Goal: Task Accomplishment & Management: Manage account settings

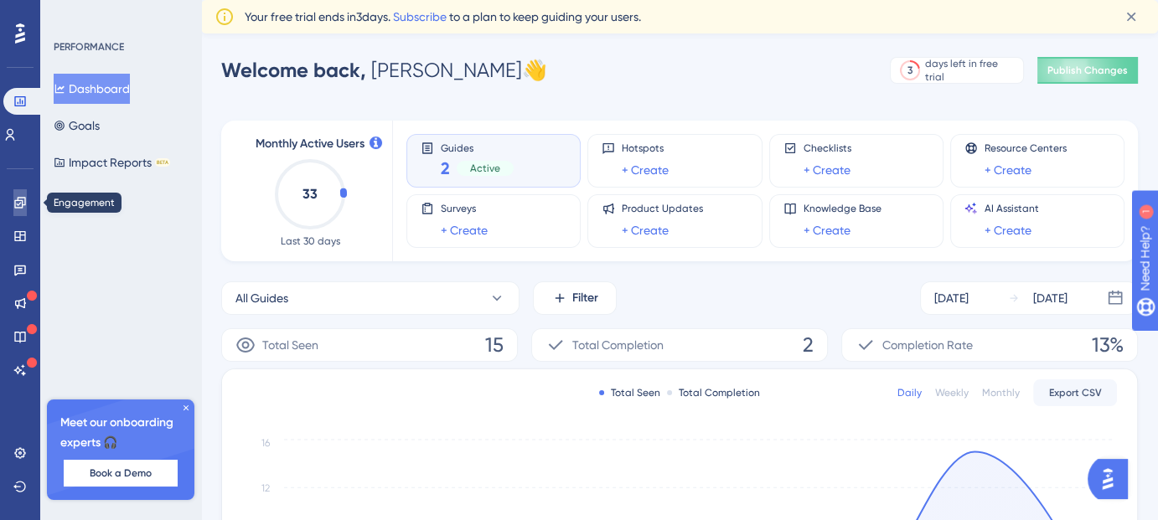
click at [13, 201] on link at bounding box center [19, 202] width 13 height 27
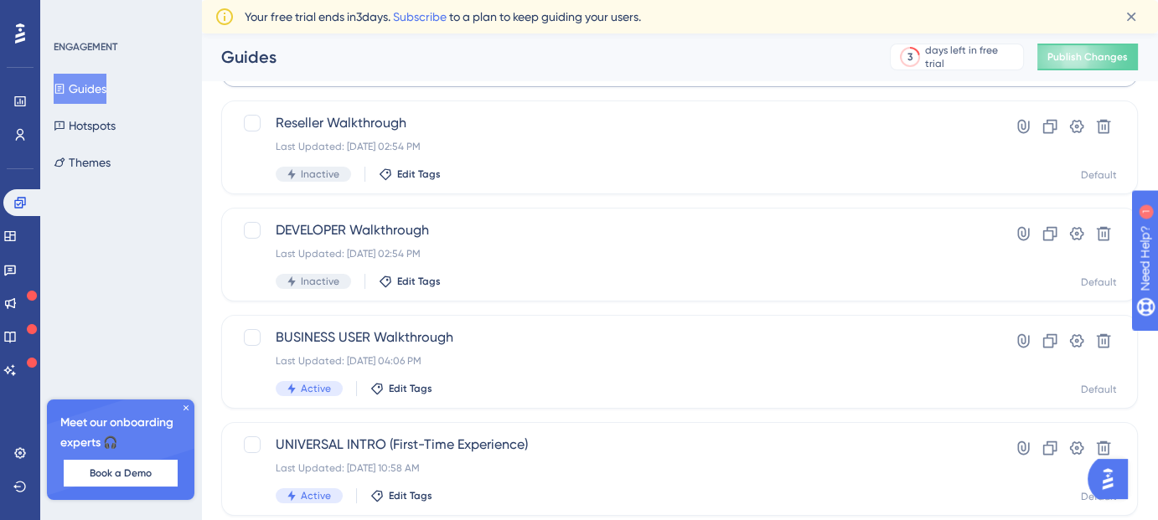
scroll to position [210, 0]
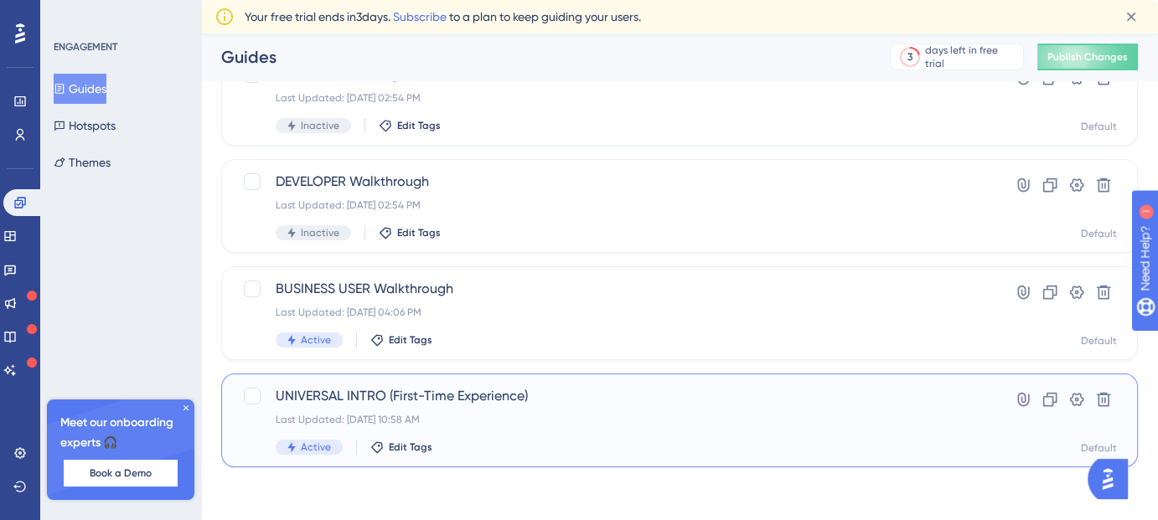
click at [518, 404] on span "UNIVERSAL INTRO (First-Time Experience)" at bounding box center [613, 396] width 674 height 20
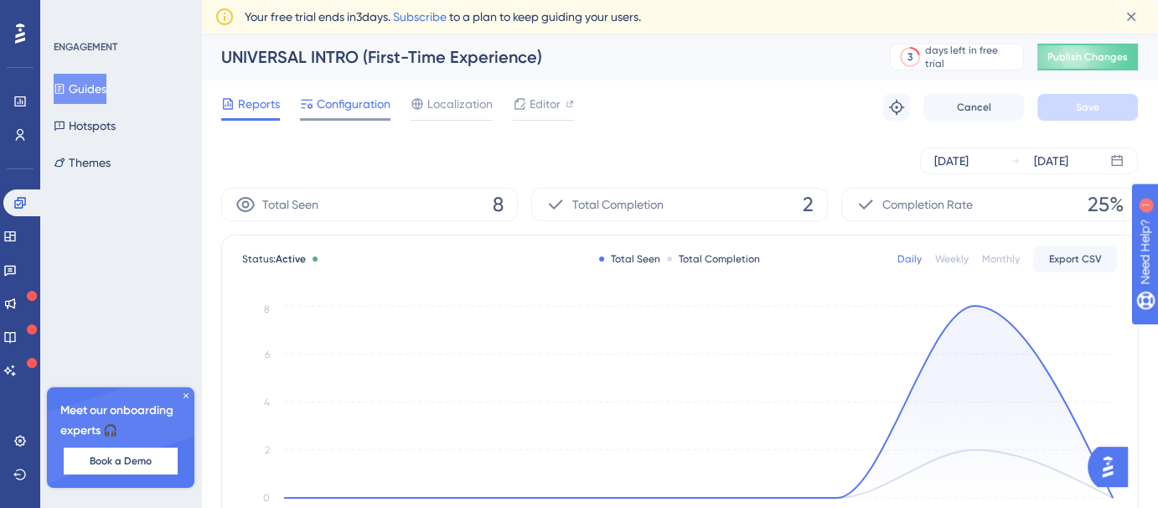
click at [380, 101] on span "Configuration" at bounding box center [354, 104] width 74 height 20
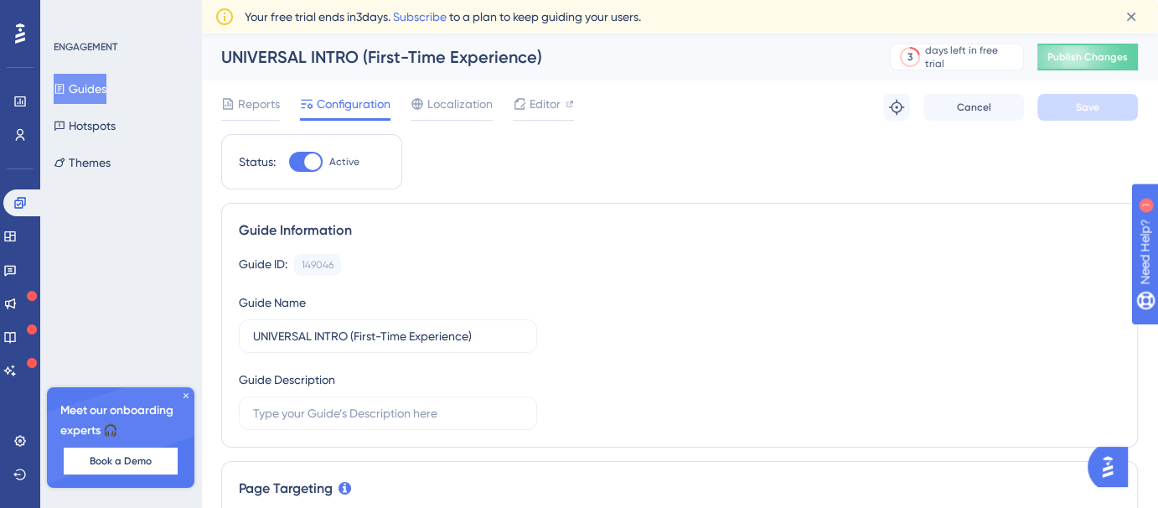
click at [305, 158] on div at bounding box center [312, 161] width 17 height 17
click at [289, 162] on input "Active" at bounding box center [288, 162] width 1 height 1
checkbox input "false"
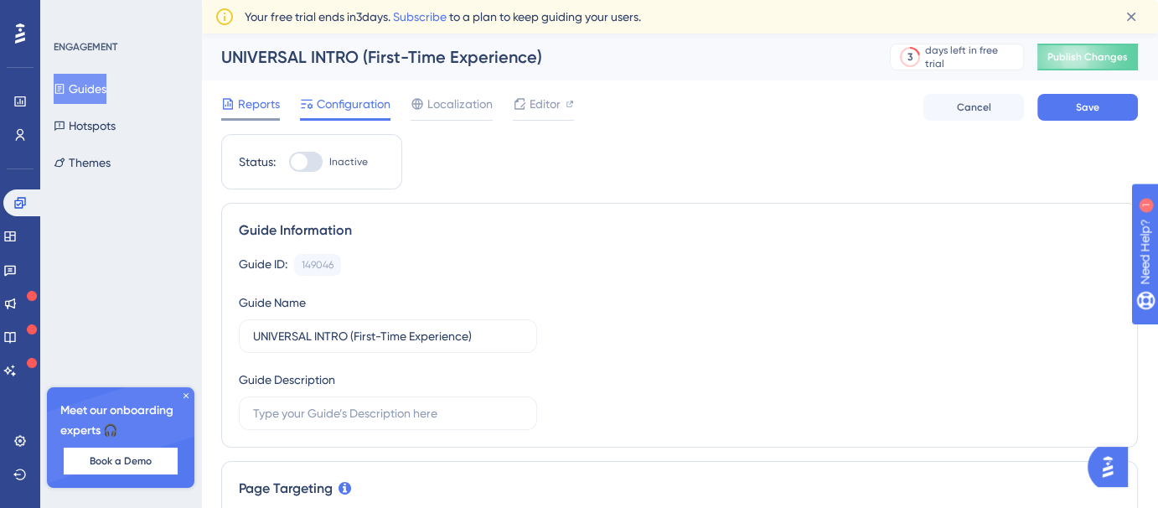
click at [249, 100] on span "Reports" at bounding box center [259, 104] width 42 height 20
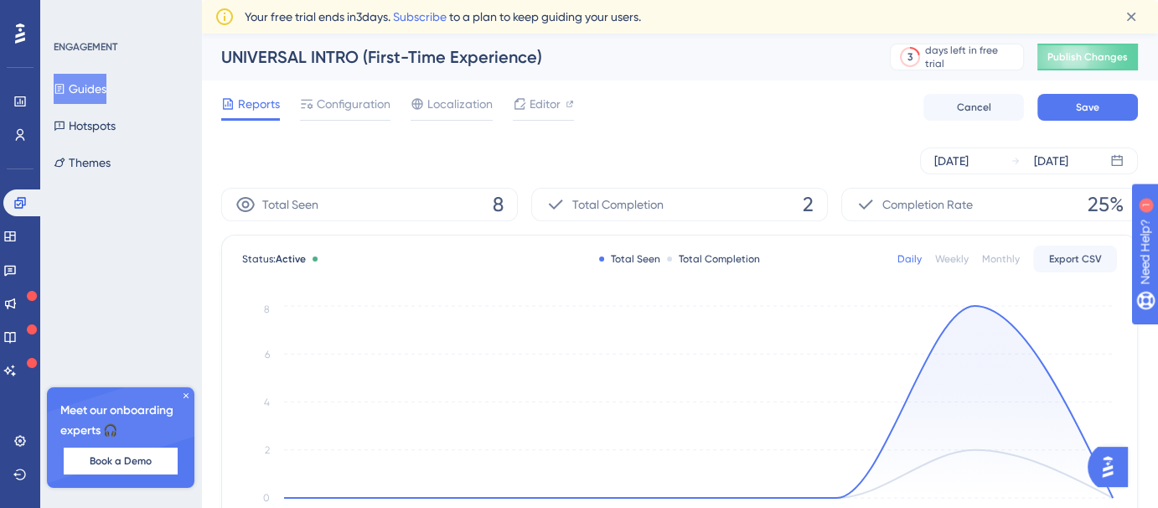
click at [81, 78] on button "Guides" at bounding box center [80, 89] width 53 height 30
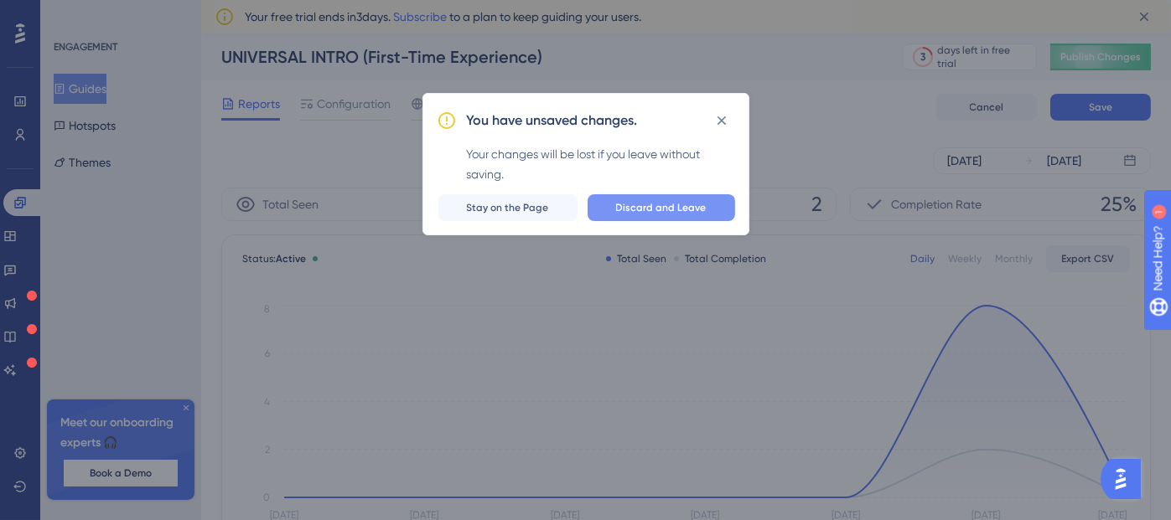
click at [675, 210] on span "Discard and Leave" at bounding box center [661, 207] width 91 height 13
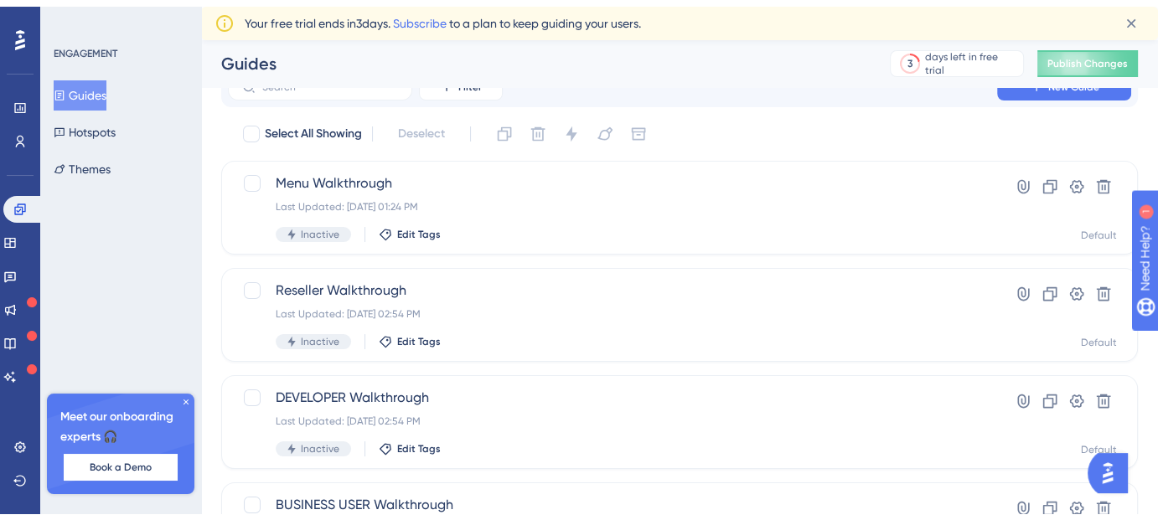
scroll to position [210, 0]
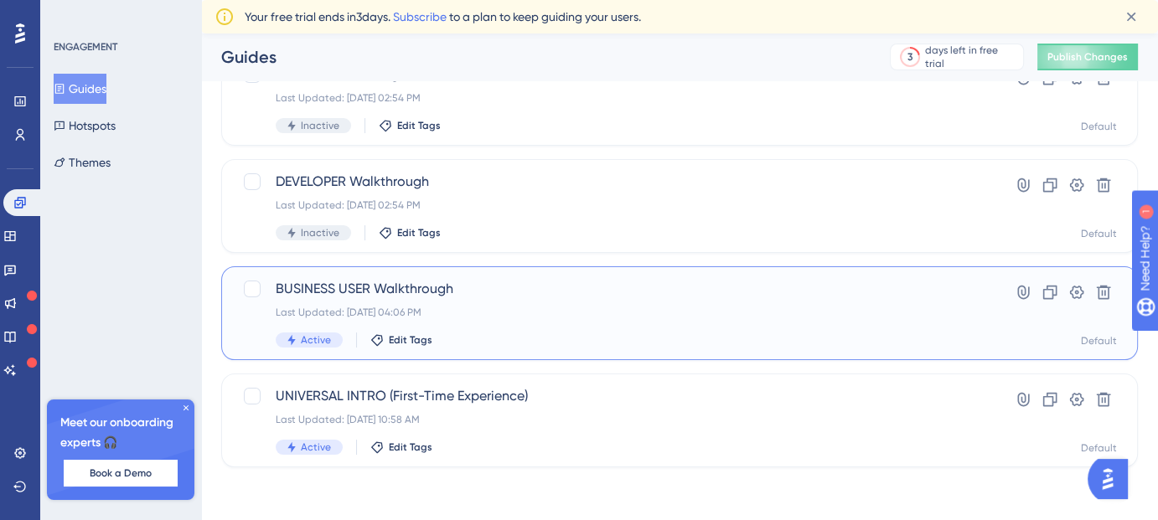
click at [328, 335] on span "Active" at bounding box center [316, 340] width 30 height 13
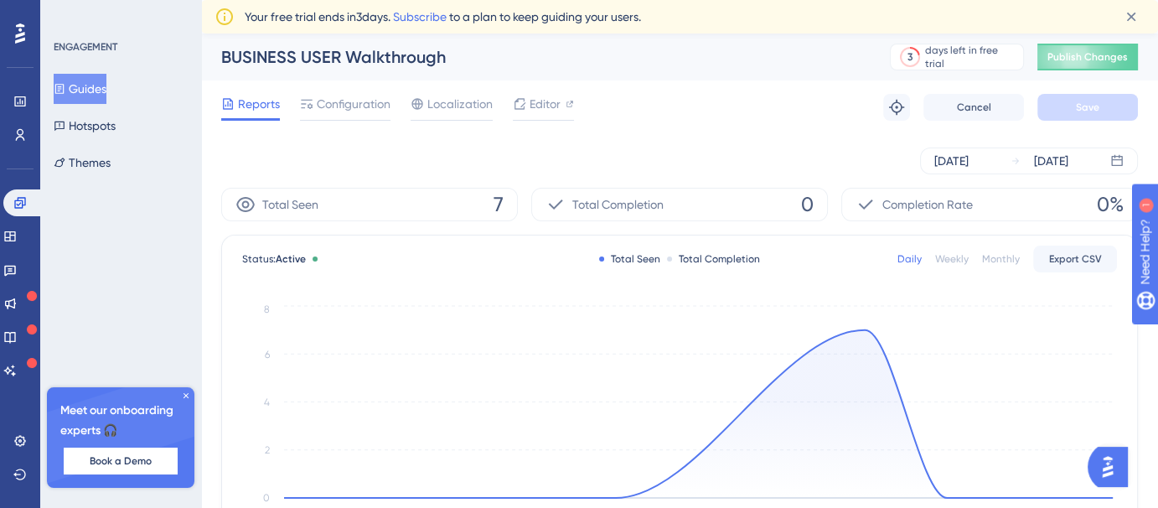
click at [257, 113] on span "Reports" at bounding box center [259, 104] width 42 height 20
click at [318, 112] on span "Configuration" at bounding box center [354, 104] width 74 height 20
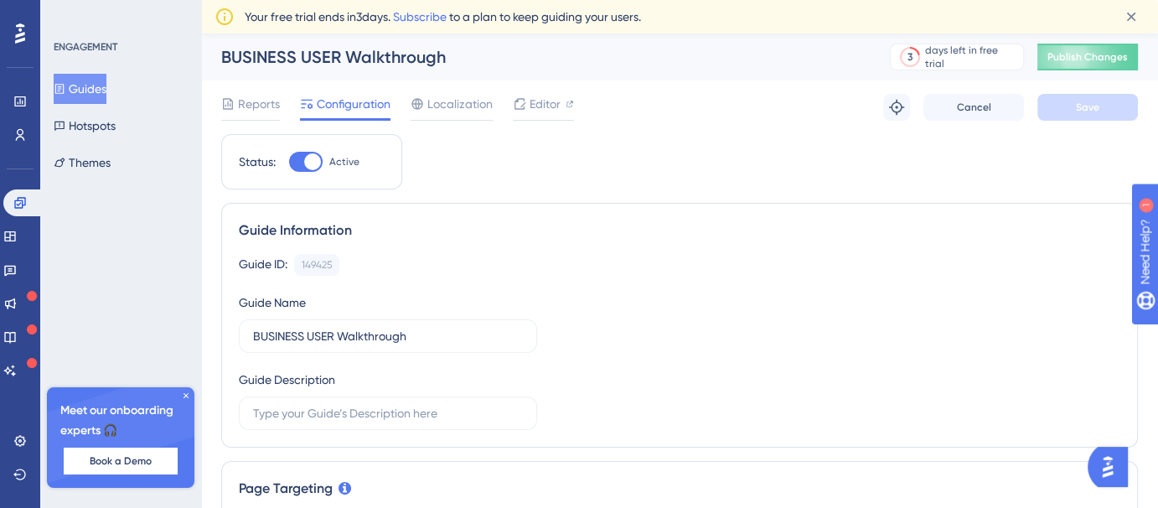
click at [297, 172] on div "Status: Active" at bounding box center [311, 161] width 181 height 55
click at [304, 165] on div at bounding box center [312, 161] width 17 height 17
click at [289, 163] on input "Active" at bounding box center [288, 162] width 1 height 1
checkbox input "false"
click at [1134, 109] on button "Save" at bounding box center [1087, 107] width 101 height 27
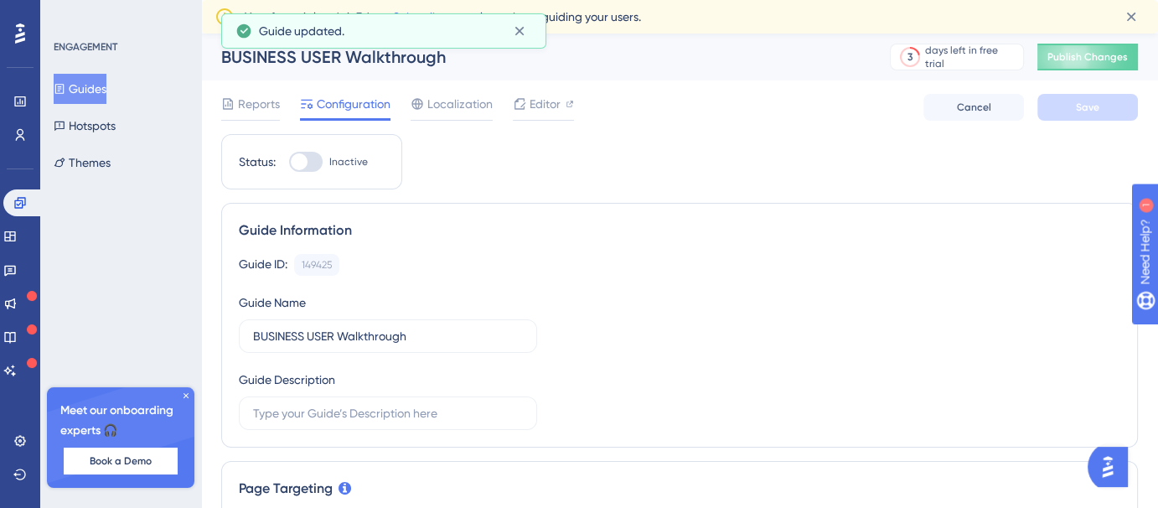
click at [259, 104] on span "Reports" at bounding box center [259, 104] width 42 height 20
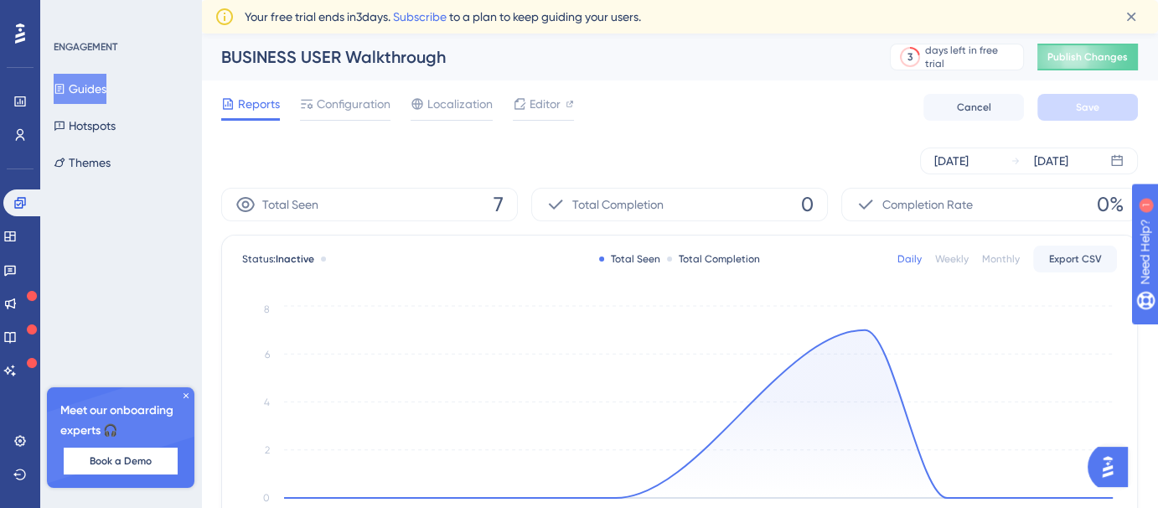
click at [96, 81] on button "Guides" at bounding box center [80, 89] width 53 height 30
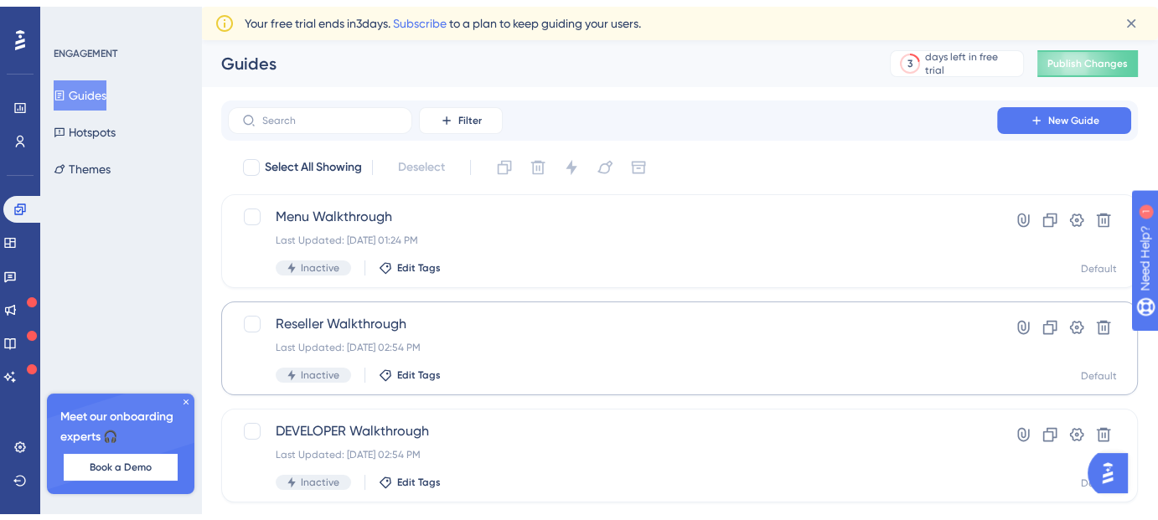
scroll to position [210, 0]
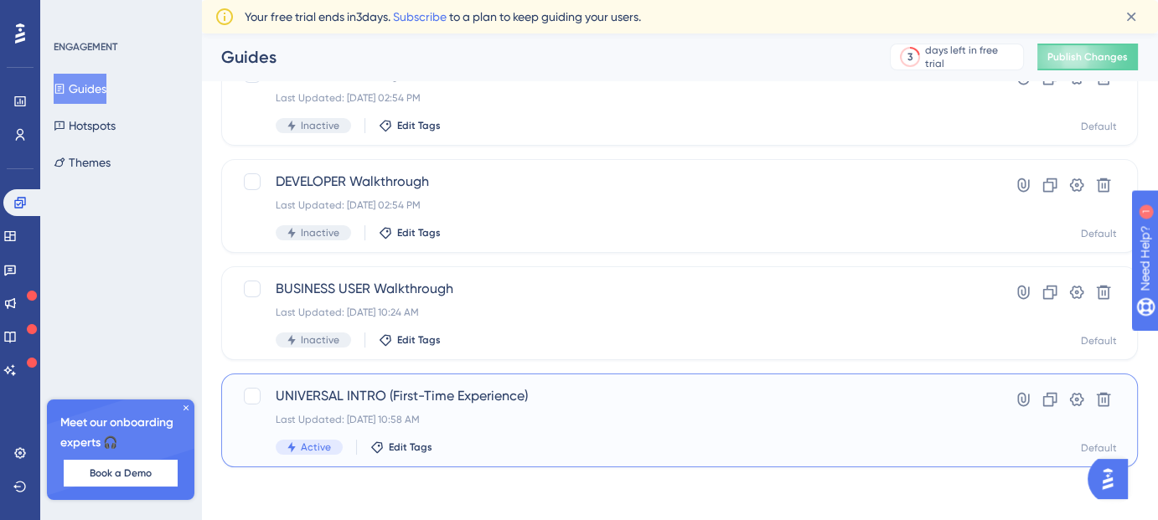
click at [511, 432] on div "UNIVERSAL INTRO (First-Time Experience) Last Updated: Aug 10 2025, 10:58 AM Act…" at bounding box center [613, 420] width 674 height 69
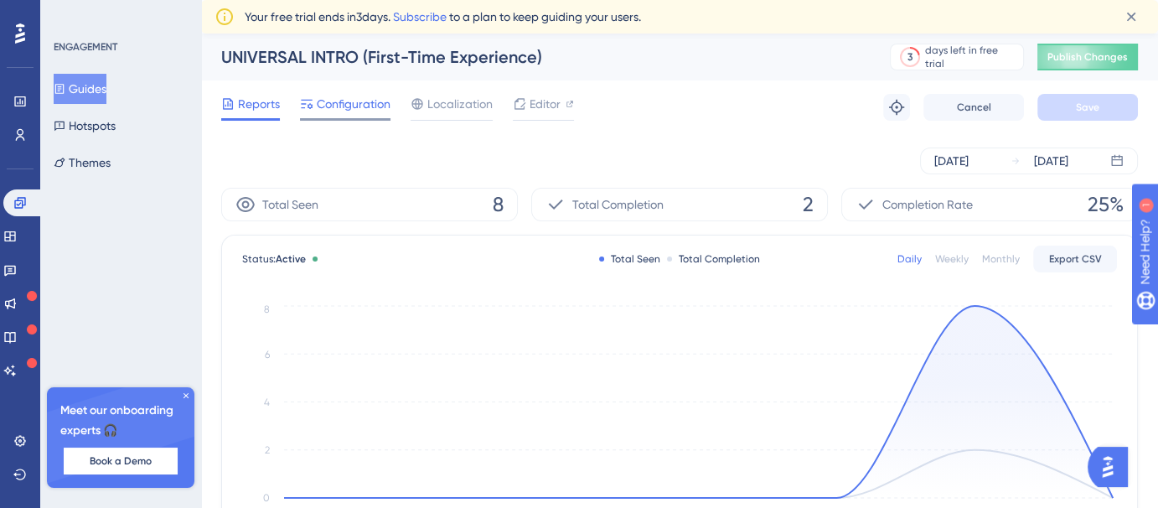
click at [319, 106] on span "Configuration" at bounding box center [354, 104] width 74 height 20
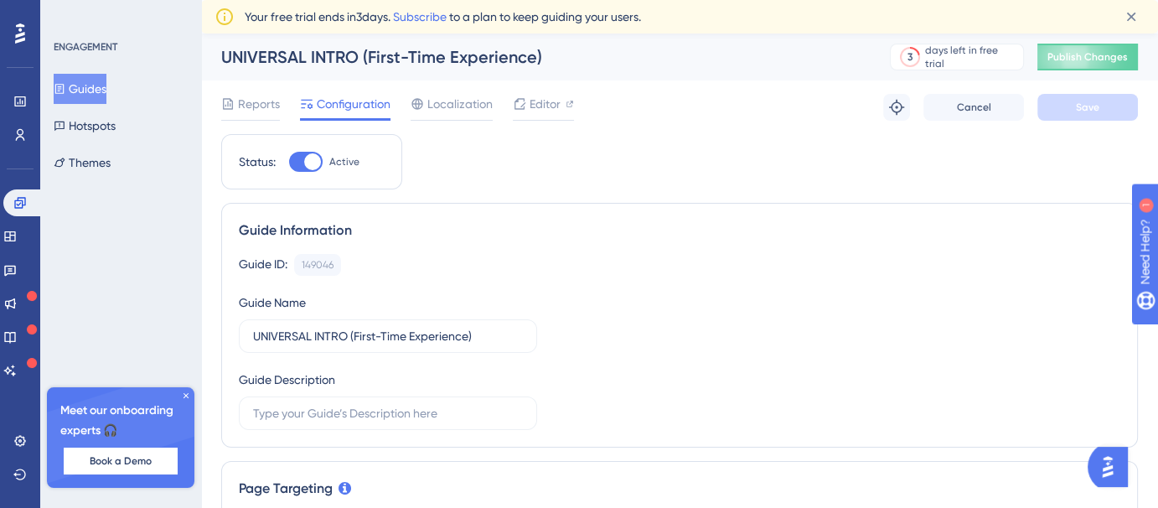
click at [310, 158] on div at bounding box center [312, 161] width 17 height 17
click at [289, 162] on input "Active" at bounding box center [288, 162] width 1 height 1
checkbox input "false"
click at [1071, 101] on button "Save" at bounding box center [1087, 107] width 101 height 27
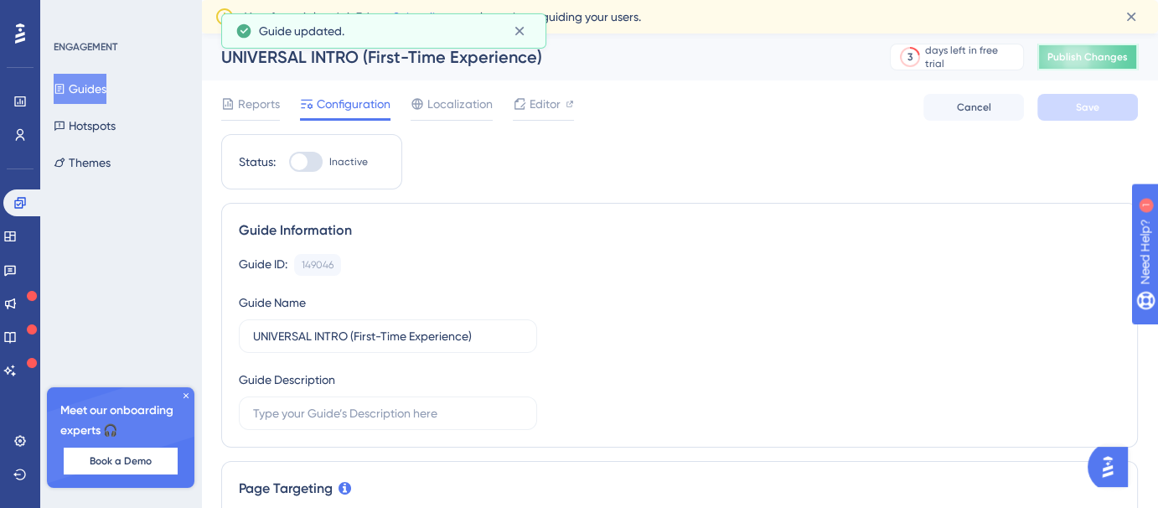
click at [1101, 61] on span "Publish Changes" at bounding box center [1088, 56] width 80 height 13
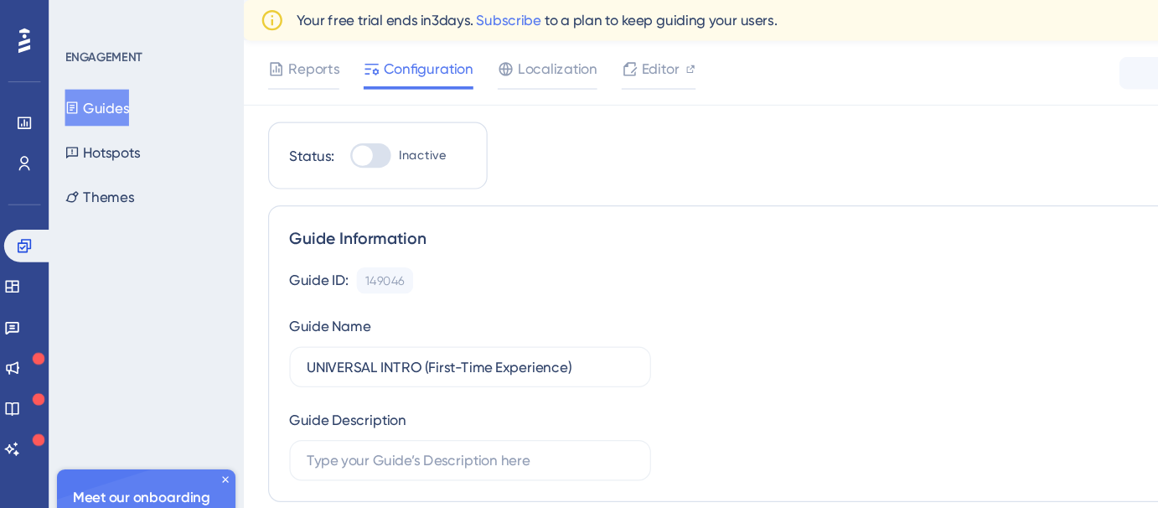
scroll to position [28, 0]
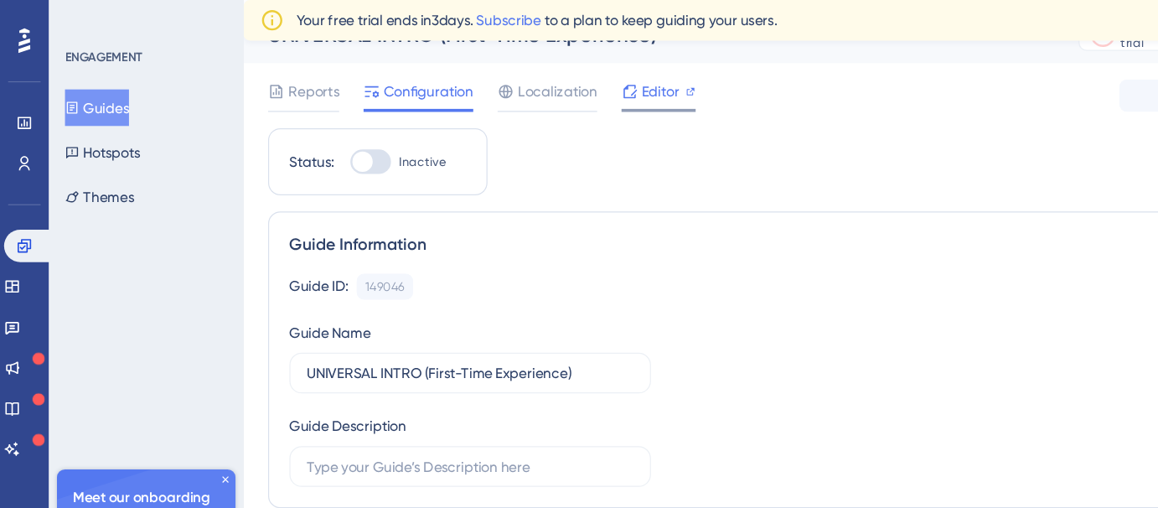
click at [548, 80] on span "Editor" at bounding box center [545, 75] width 31 height 20
